Goal: Task Accomplishment & Management: Manage account settings

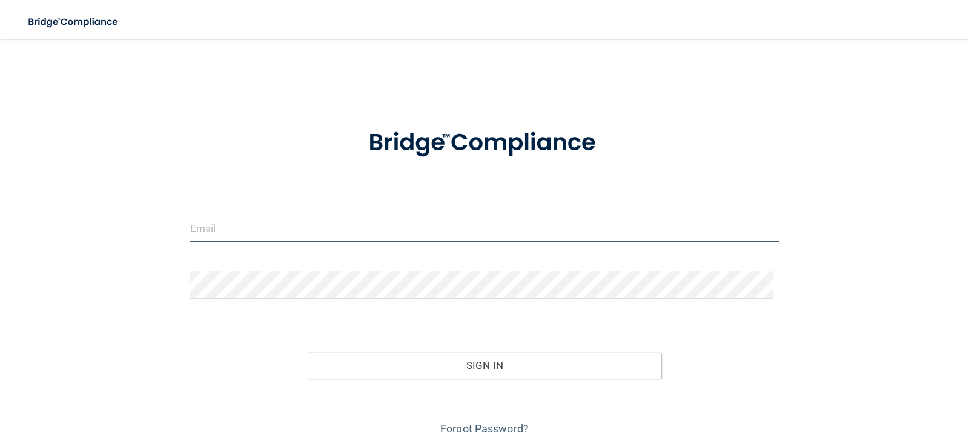
click at [314, 230] on input "email" at bounding box center [484, 227] width 589 height 27
click at [316, 230] on input "email" at bounding box center [484, 227] width 589 height 27
type input "[PERSON_NAME][EMAIL_ADDRESS][DOMAIN_NAME]"
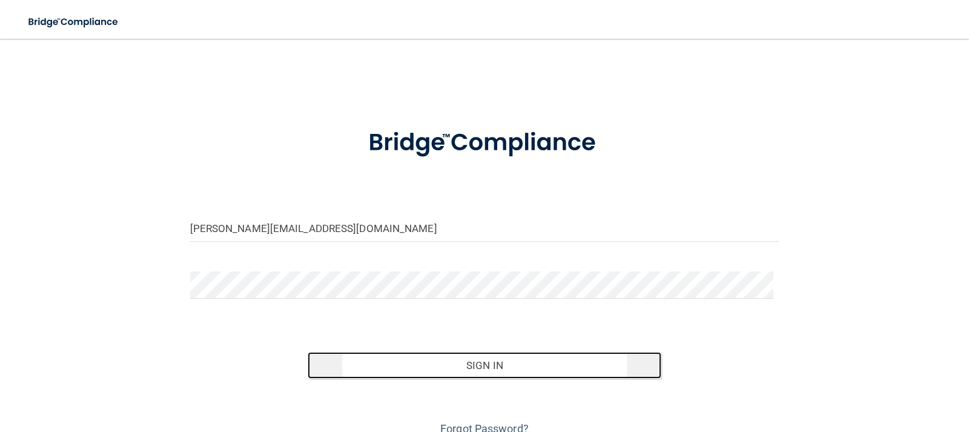
click at [440, 356] on button "Sign In" at bounding box center [485, 365] width 354 height 27
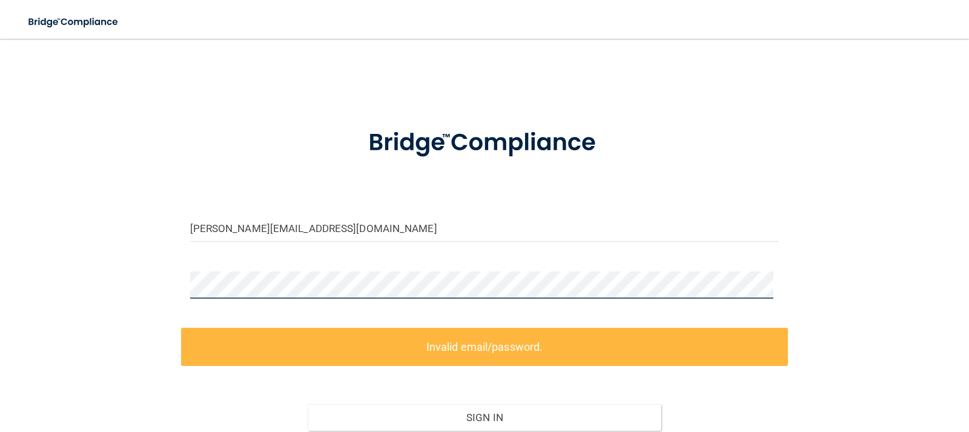
click at [130, 277] on div "[PERSON_NAME][EMAIL_ADDRESS][DOMAIN_NAME] Invalid email/password. You don't hav…" at bounding box center [484, 271] width 921 height 440
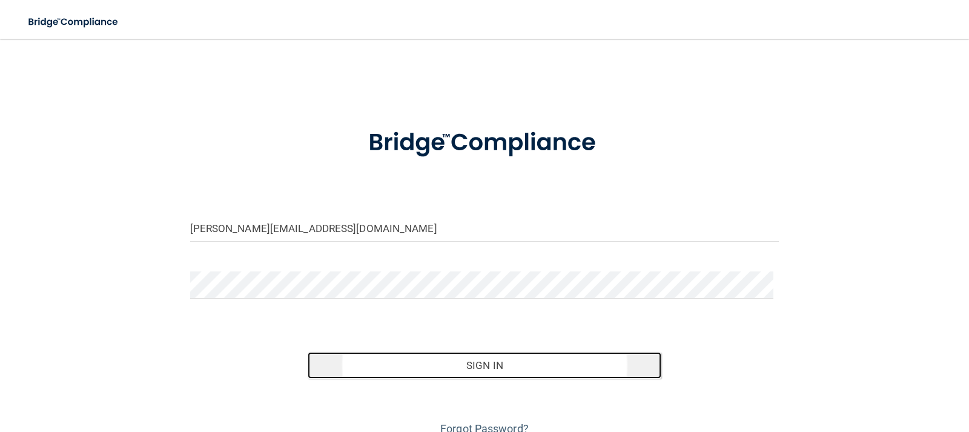
click at [456, 368] on button "Sign In" at bounding box center [485, 365] width 354 height 27
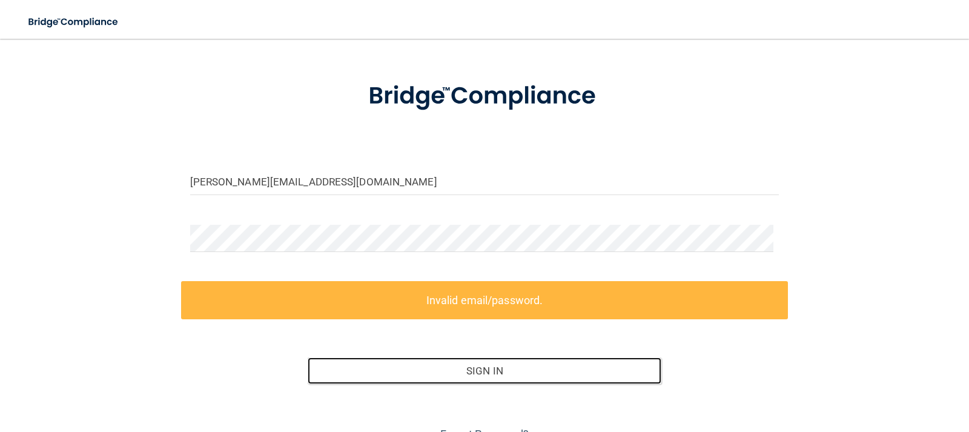
scroll to position [107, 0]
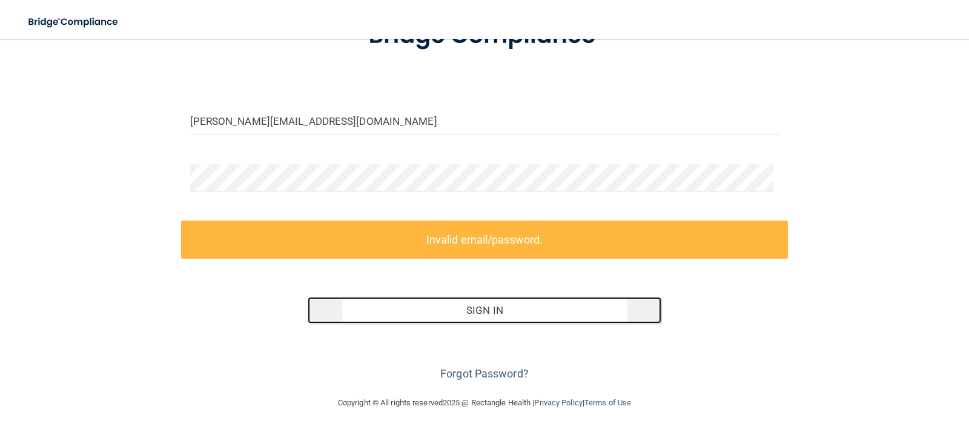
click at [582, 313] on button "Sign In" at bounding box center [485, 310] width 354 height 27
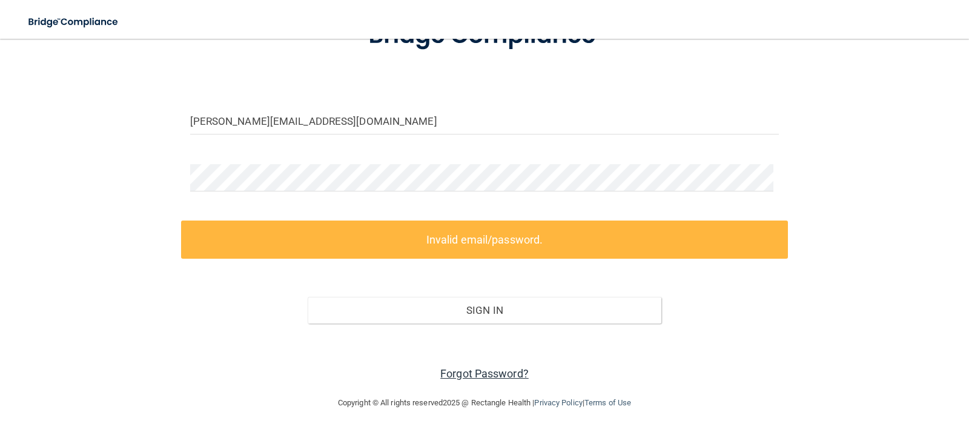
click at [488, 379] on link "Forgot Password?" at bounding box center [484, 373] width 88 height 13
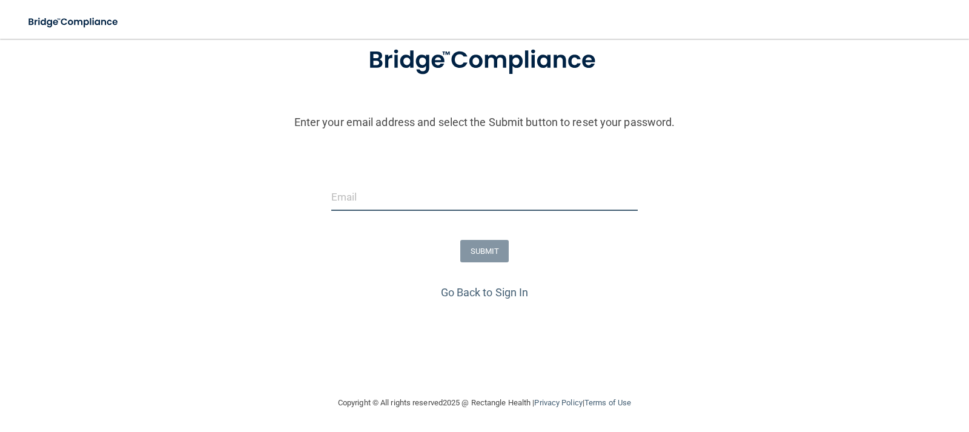
click at [419, 199] on input "email" at bounding box center [484, 197] width 307 height 27
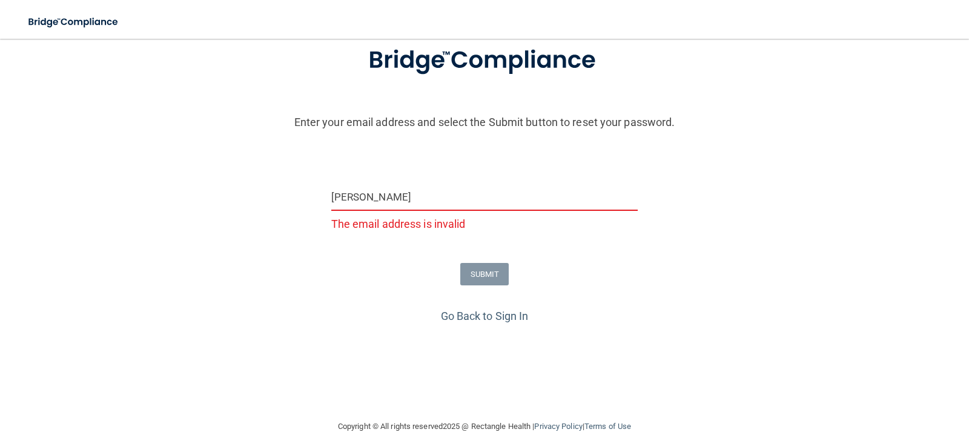
type input "[PERSON_NAME][EMAIL_ADDRESS][DOMAIN_NAME]"
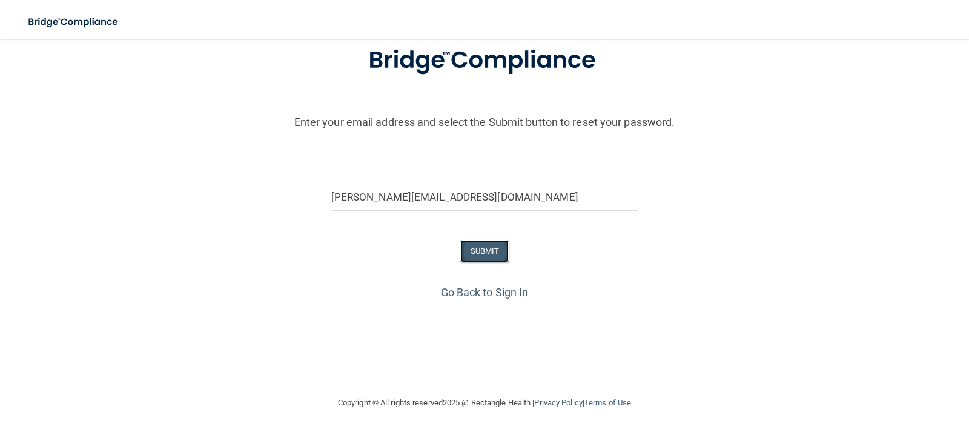
click at [481, 249] on button "SUBMIT" at bounding box center [484, 251] width 49 height 22
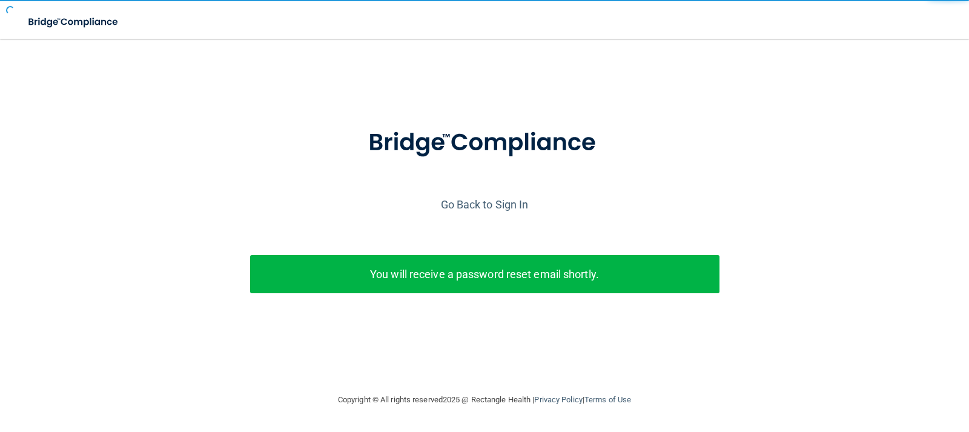
scroll to position [0, 0]
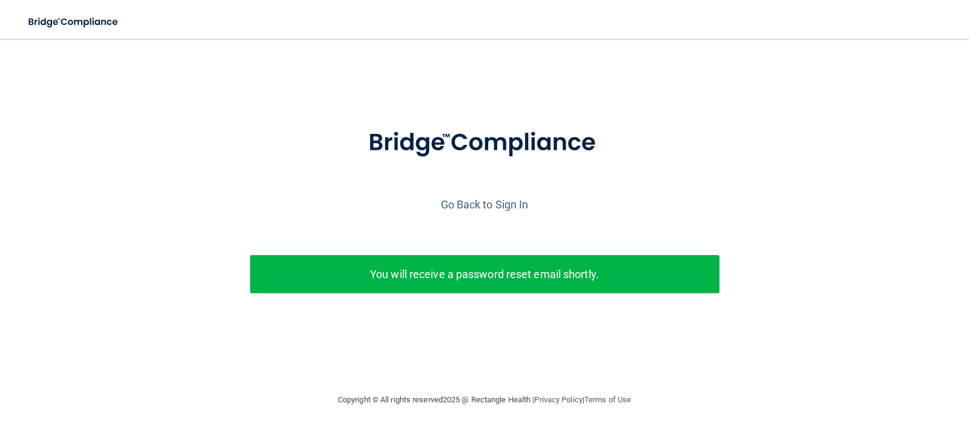
click at [566, 279] on p "You will receive a password reset email shortly." at bounding box center [484, 274] width 451 height 20
click at [626, 280] on p "You will receive a password reset email shortly." at bounding box center [484, 274] width 451 height 20
click at [489, 205] on link "Go Back to Sign In" at bounding box center [485, 204] width 88 height 13
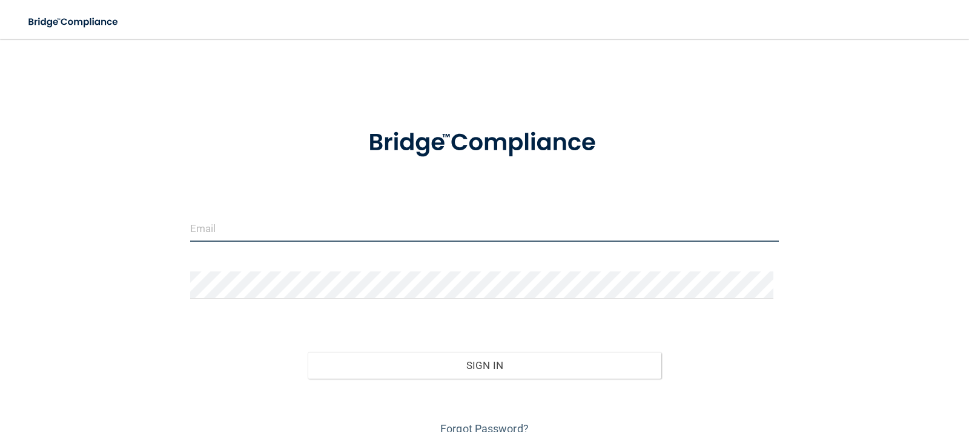
click at [299, 234] on input "email" at bounding box center [484, 227] width 589 height 27
type input "[PERSON_NAME][EMAIL_ADDRESS][DOMAIN_NAME]"
